Goal: Check status: Check status

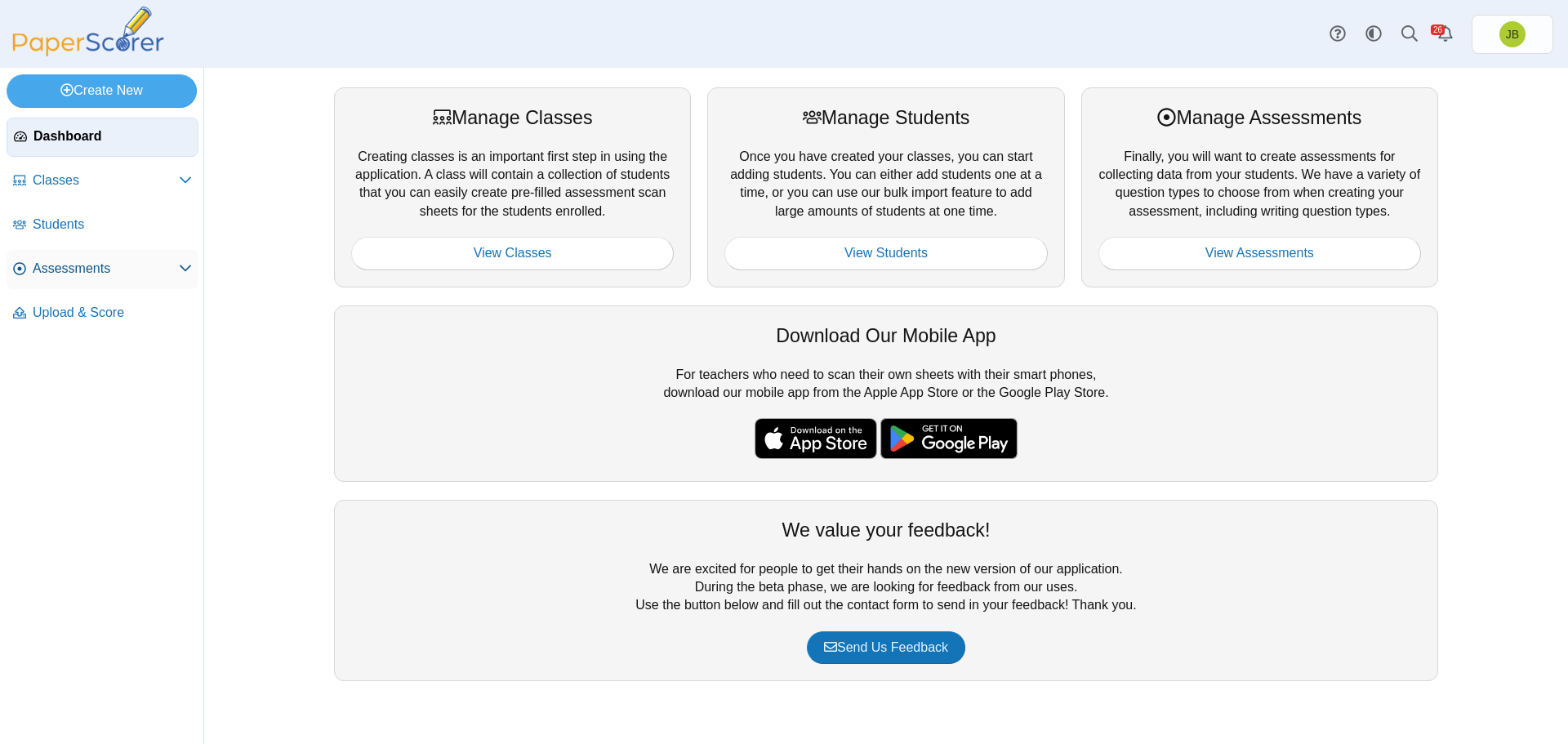
click at [77, 267] on span "Assessments" at bounding box center [106, 269] width 146 height 18
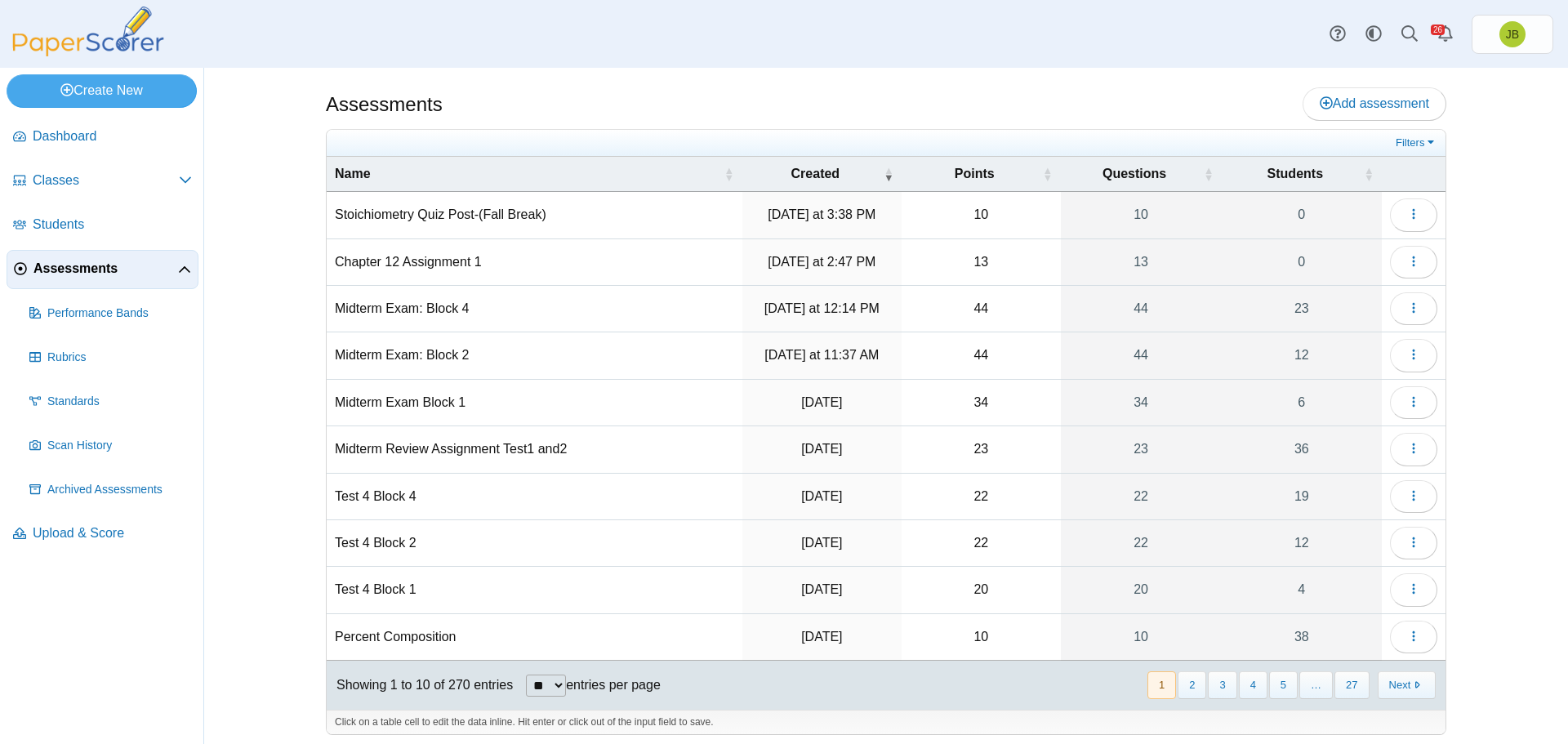
click at [413, 356] on td "Midterm Exam: Block 2" at bounding box center [534, 356] width 416 height 47
click at [1407, 348] on icon "button" at bounding box center [1413, 355] width 13 height 13
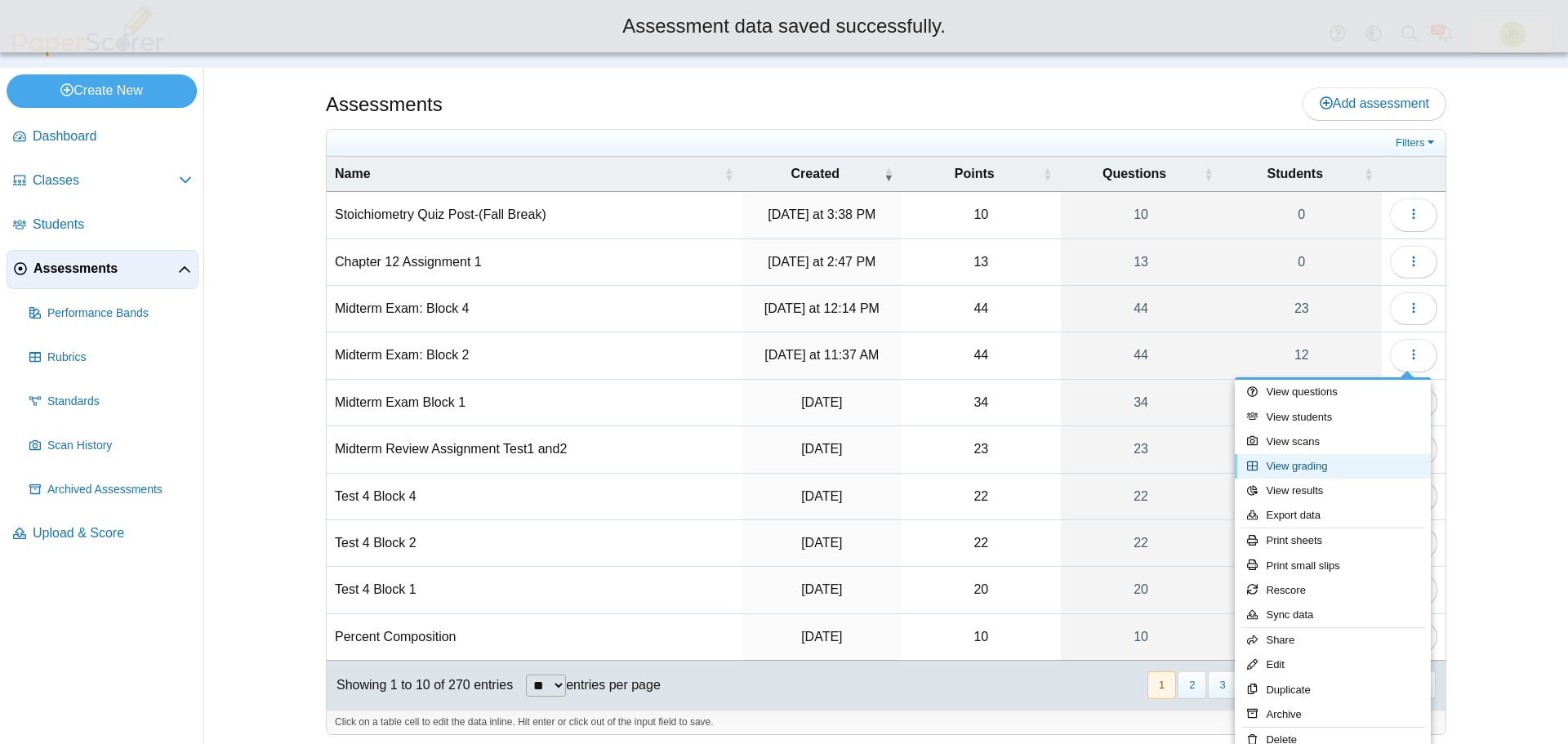
click at [1303, 469] on link "View grading" at bounding box center [1333, 466] width 196 height 25
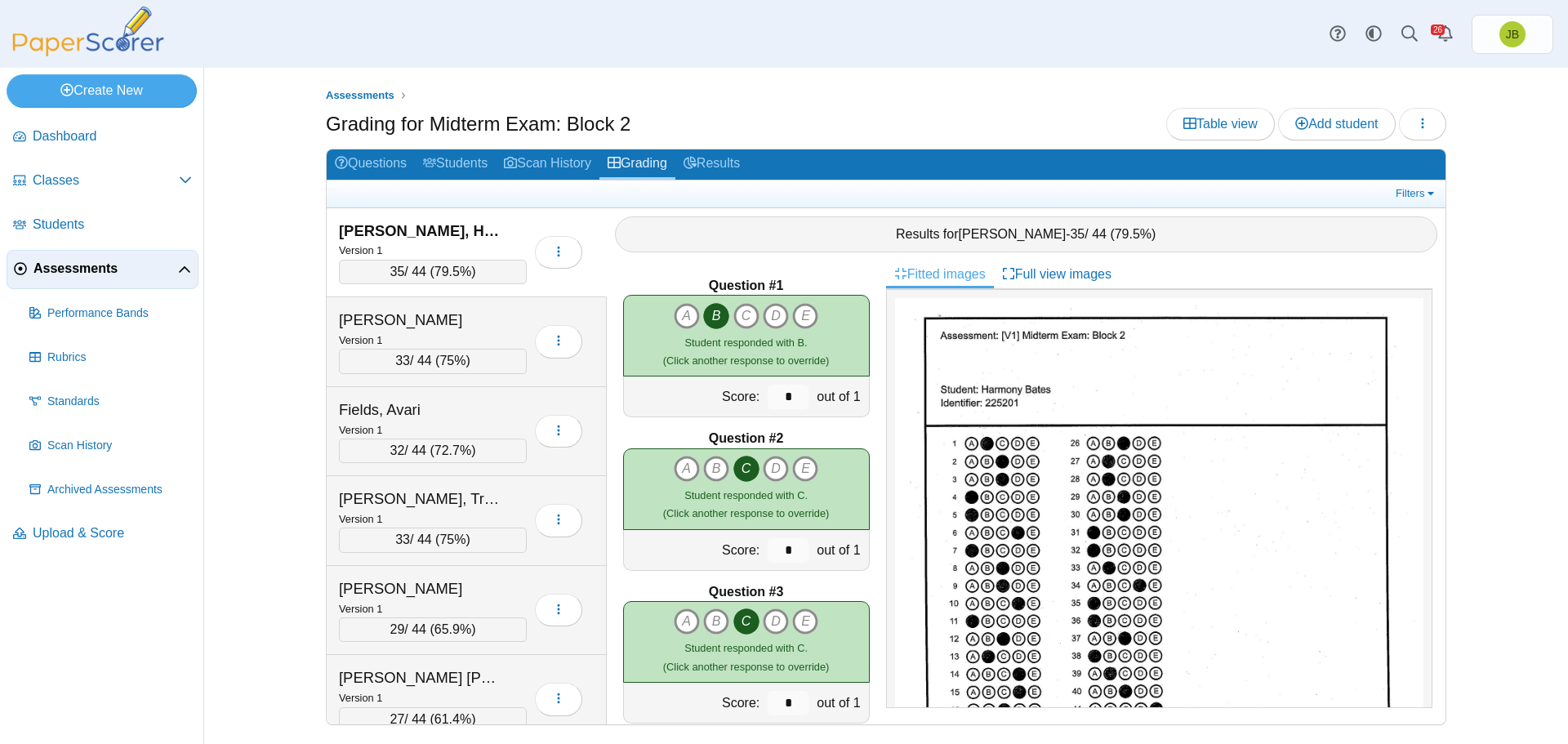
click at [58, 269] on span "Assessments" at bounding box center [106, 269] width 144 height 18
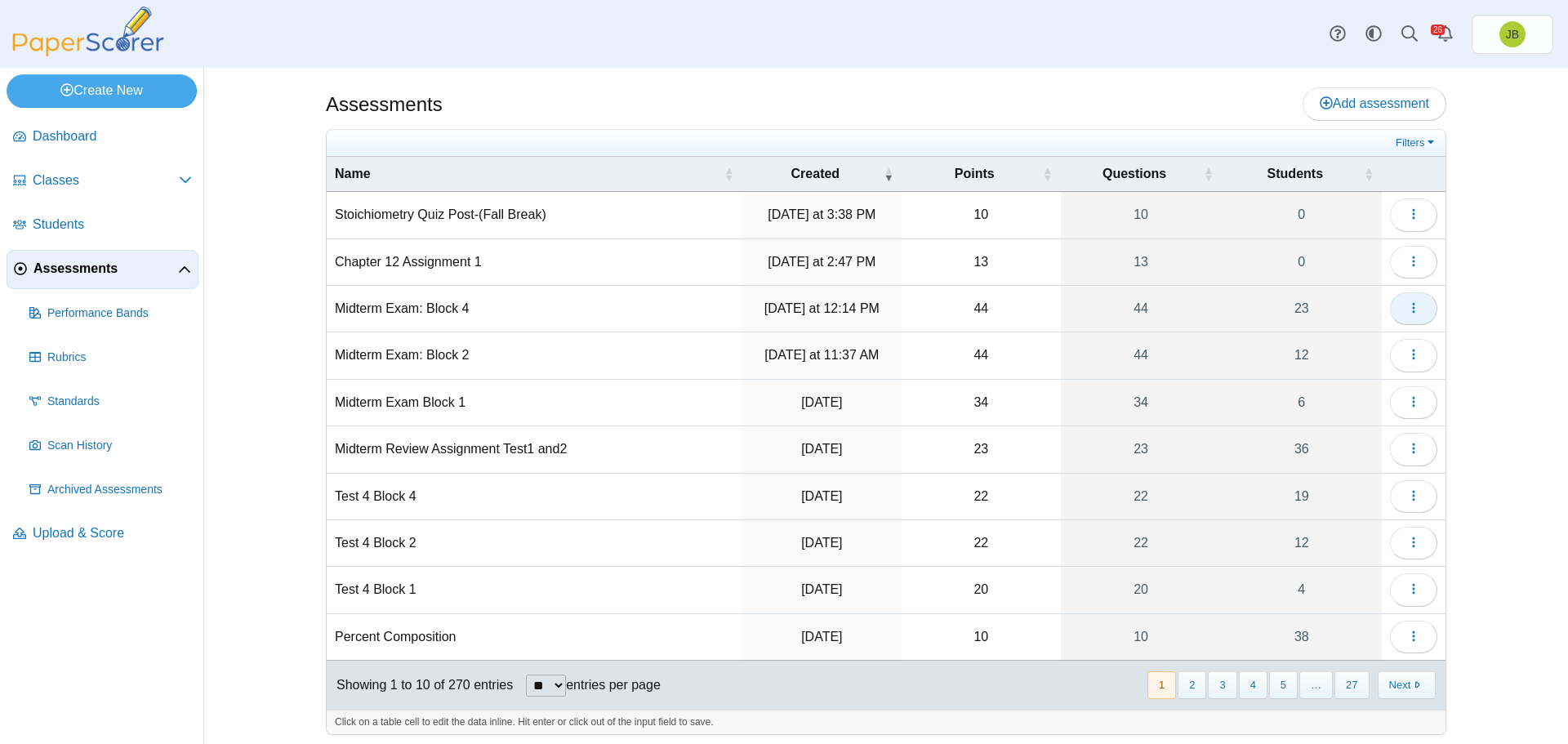
click at [1413, 303] on use "button" at bounding box center [1413, 308] width 3 height 11
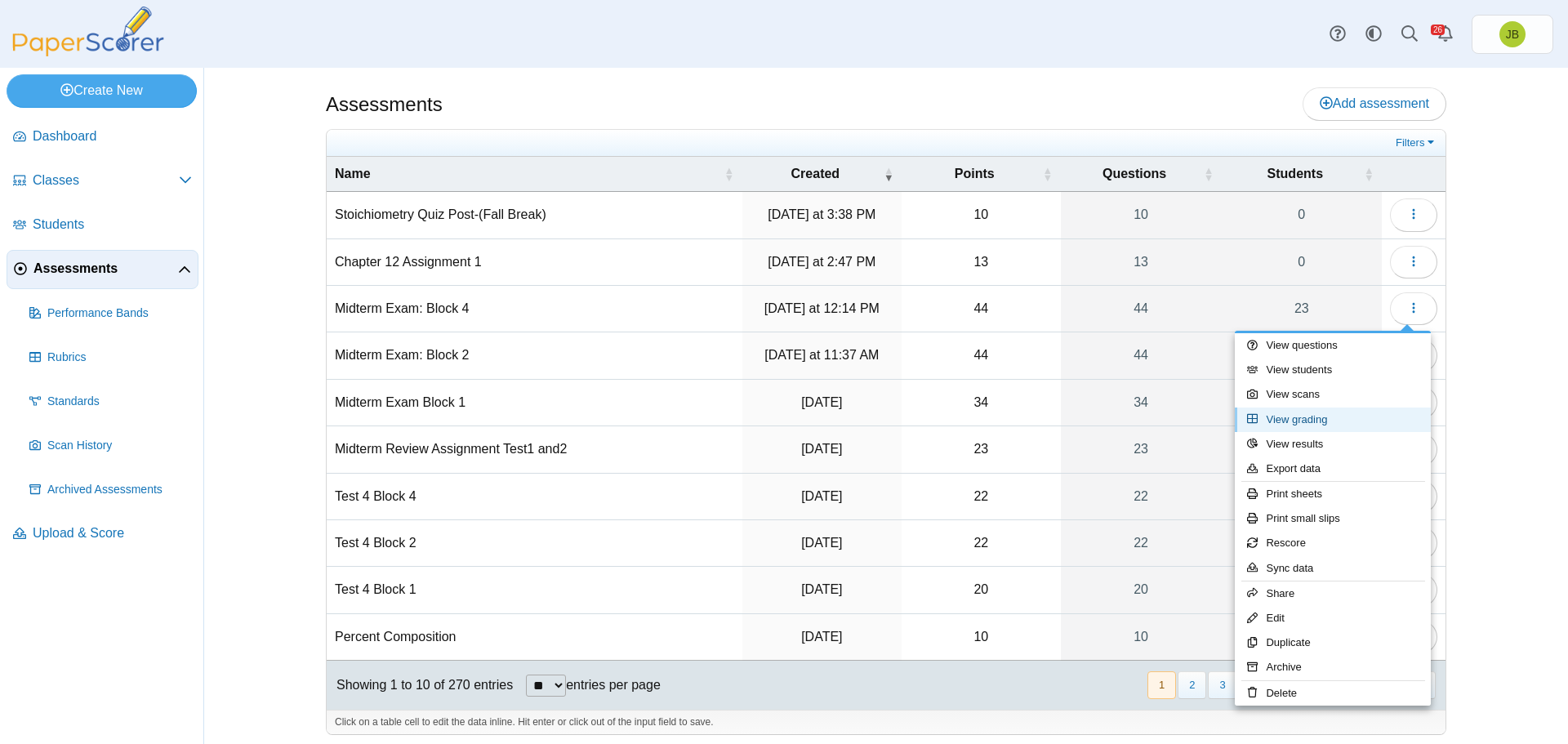
click at [1297, 423] on link "View grading" at bounding box center [1333, 420] width 196 height 25
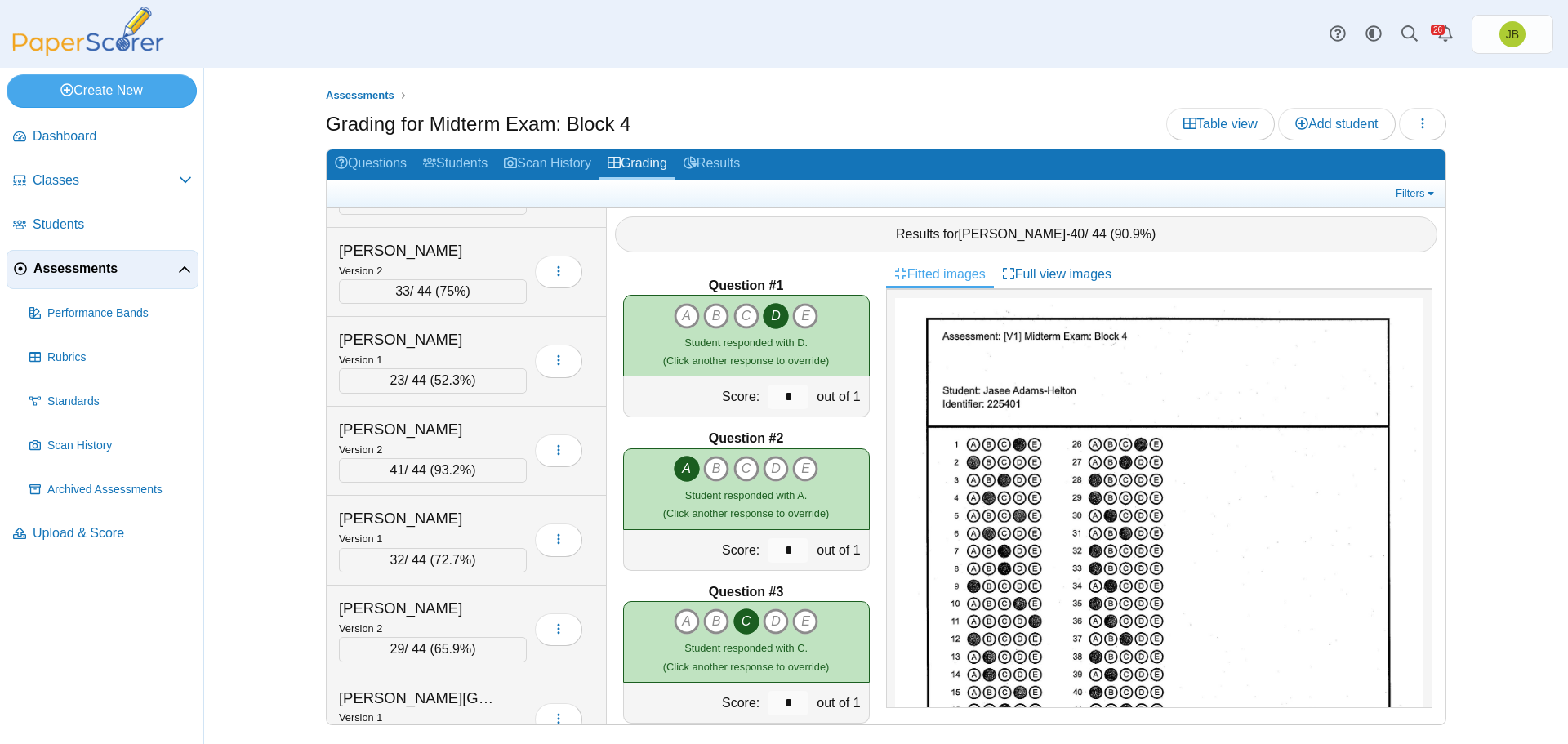
scroll to position [1540, 0]
